Goal: Information Seeking & Learning: Learn about a topic

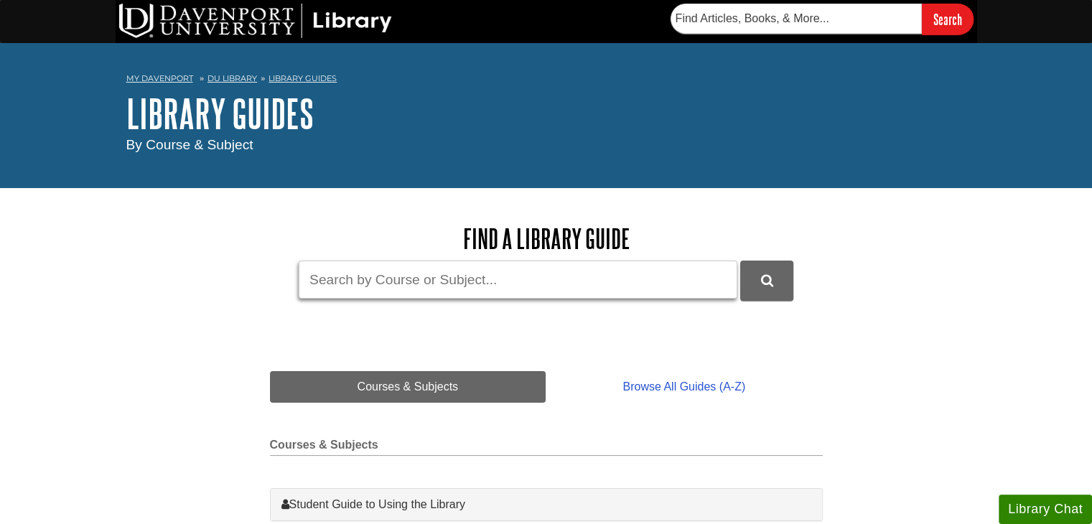
click at [446, 292] on input "Guide Search Terms" at bounding box center [518, 280] width 439 height 38
type input "nurs 600"
click at [740, 261] on button "DU Library Guides Search" at bounding box center [766, 280] width 53 height 39
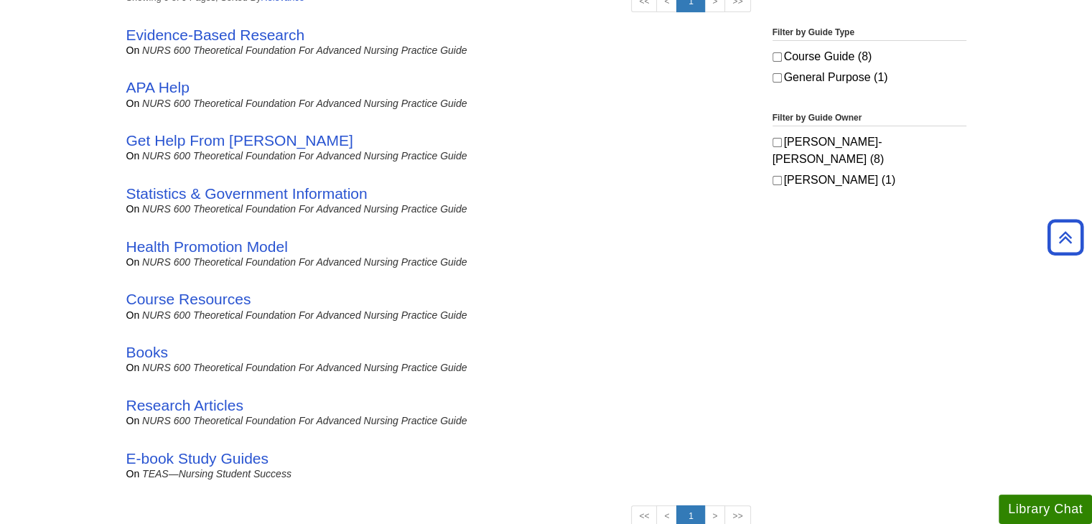
scroll to position [359, 0]
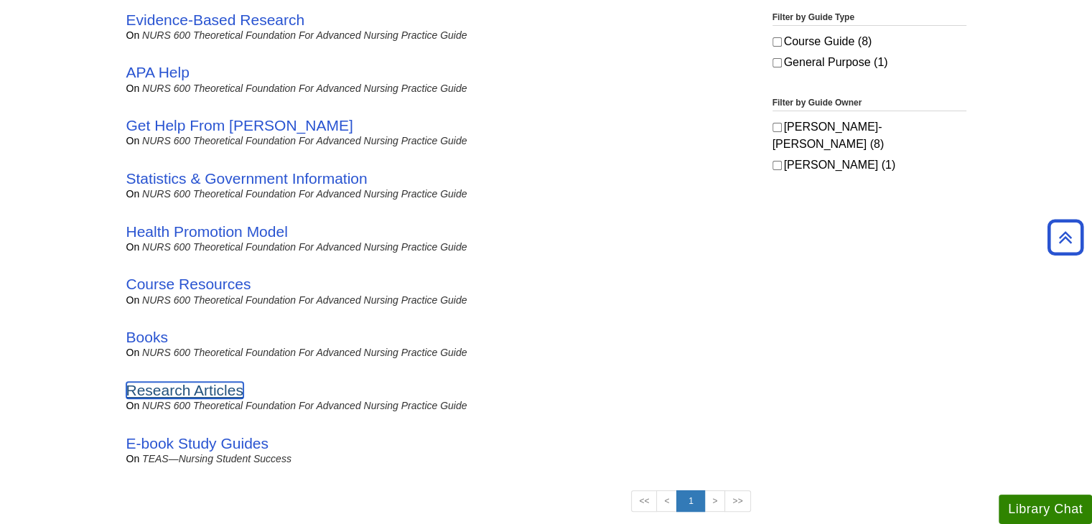
click at [236, 388] on link "Research Articles" at bounding box center [184, 390] width 117 height 17
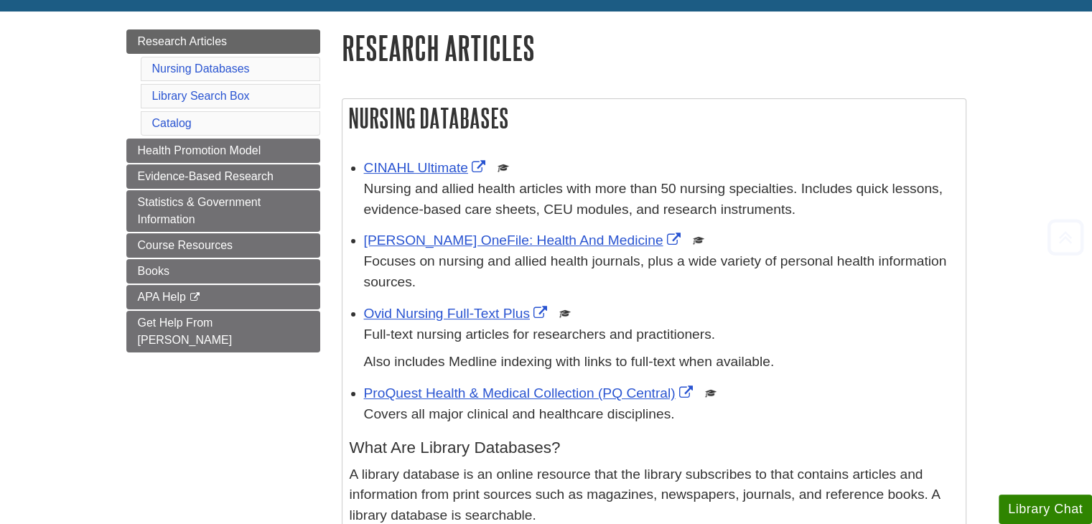
scroll to position [287, 0]
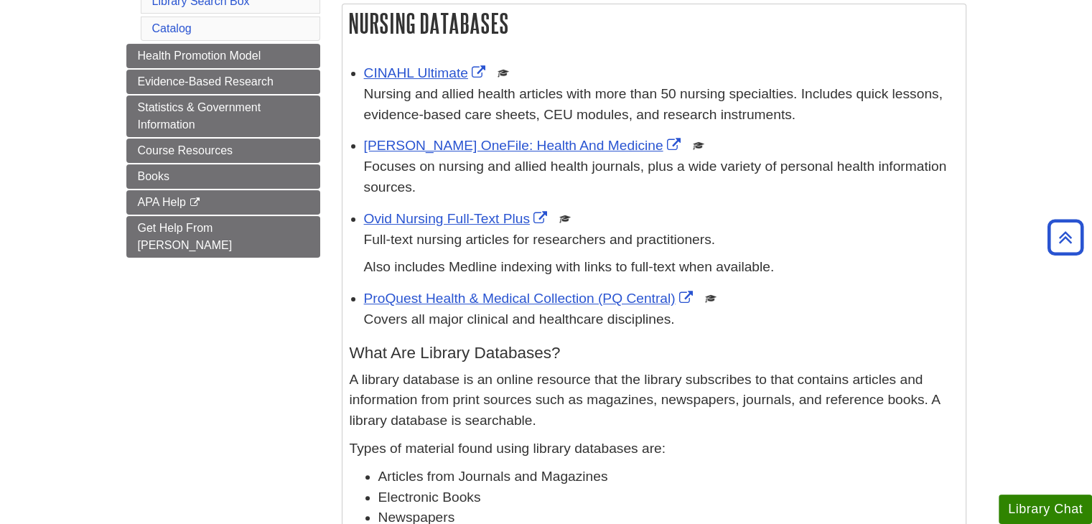
click at [882, 313] on p "Covers all major clinical and healthcare disciplines." at bounding box center [661, 319] width 595 height 21
click at [438, 216] on link "Ovid Nursing Full-Text Plus" at bounding box center [457, 218] width 187 height 15
